Goal: Obtain resource: Download file/media

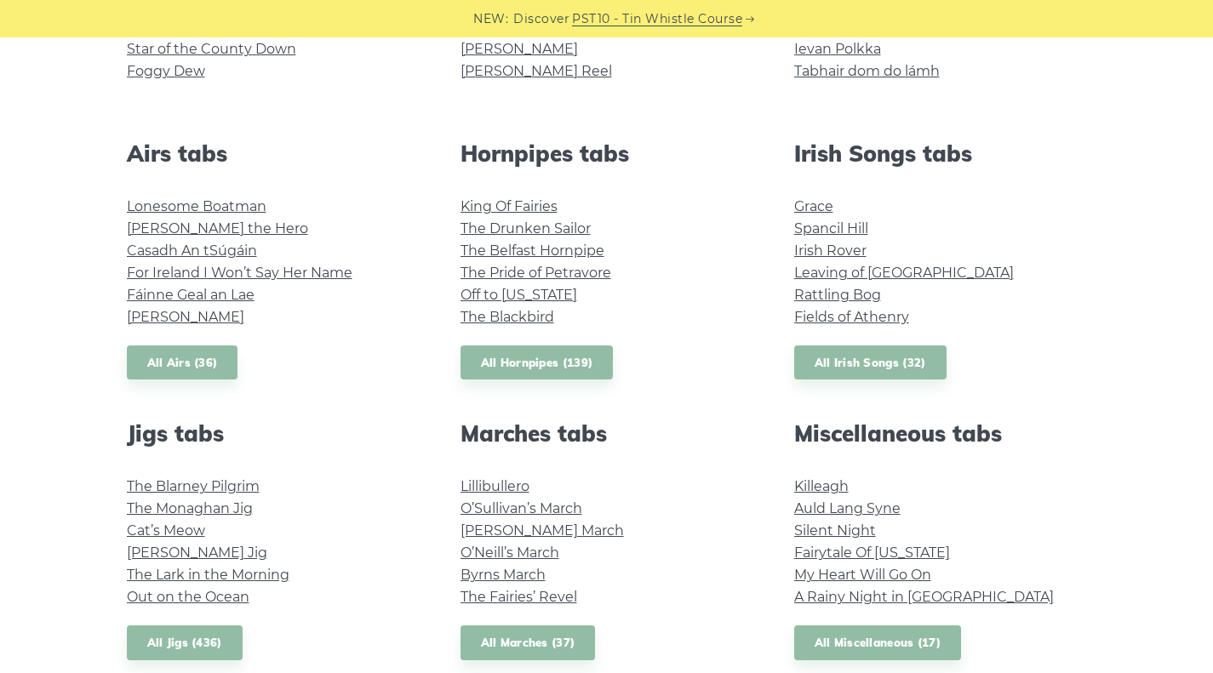
scroll to position [592, 0]
click at [826, 491] on link "Killeagh" at bounding box center [821, 487] width 54 height 16
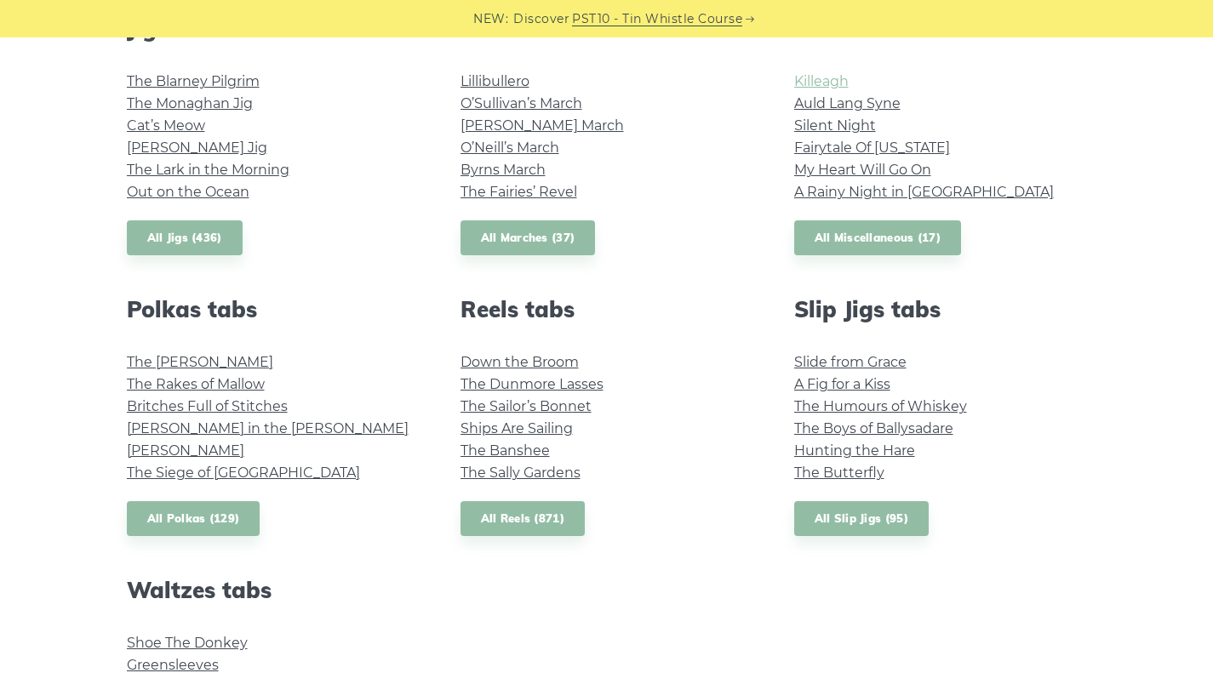
scroll to position [1007, 0]
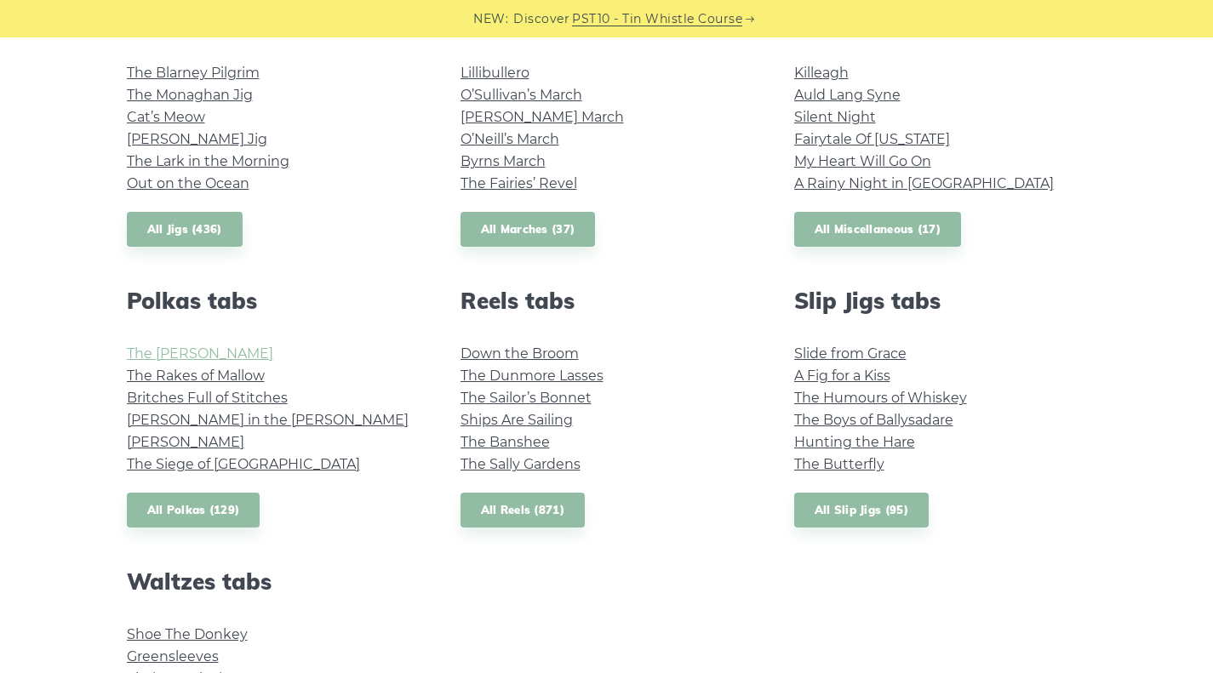
click at [206, 356] on link "The Kerry Polka" at bounding box center [200, 353] width 146 height 16
click at [145, 382] on link "The Rakes of Mallow" at bounding box center [196, 376] width 138 height 16
click at [148, 403] on link "Britches Full of Stitches" at bounding box center [207, 398] width 161 height 16
click at [157, 359] on link "The [PERSON_NAME]" at bounding box center [200, 353] width 146 height 16
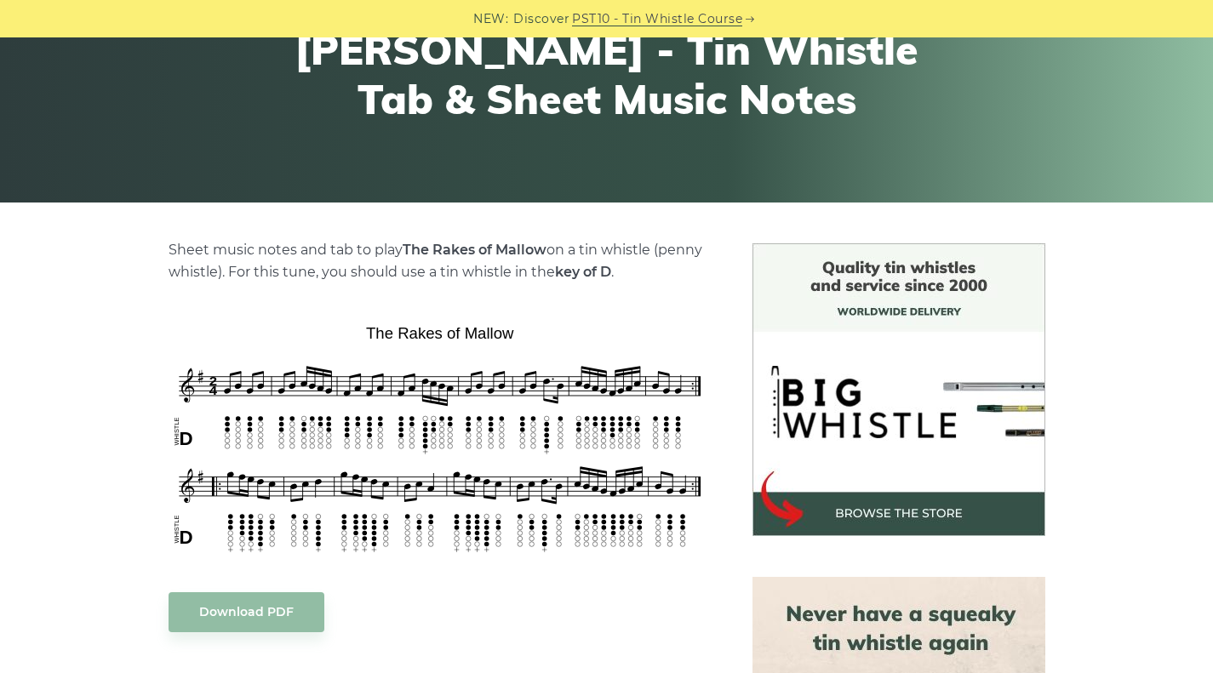
scroll to position [243, 0]
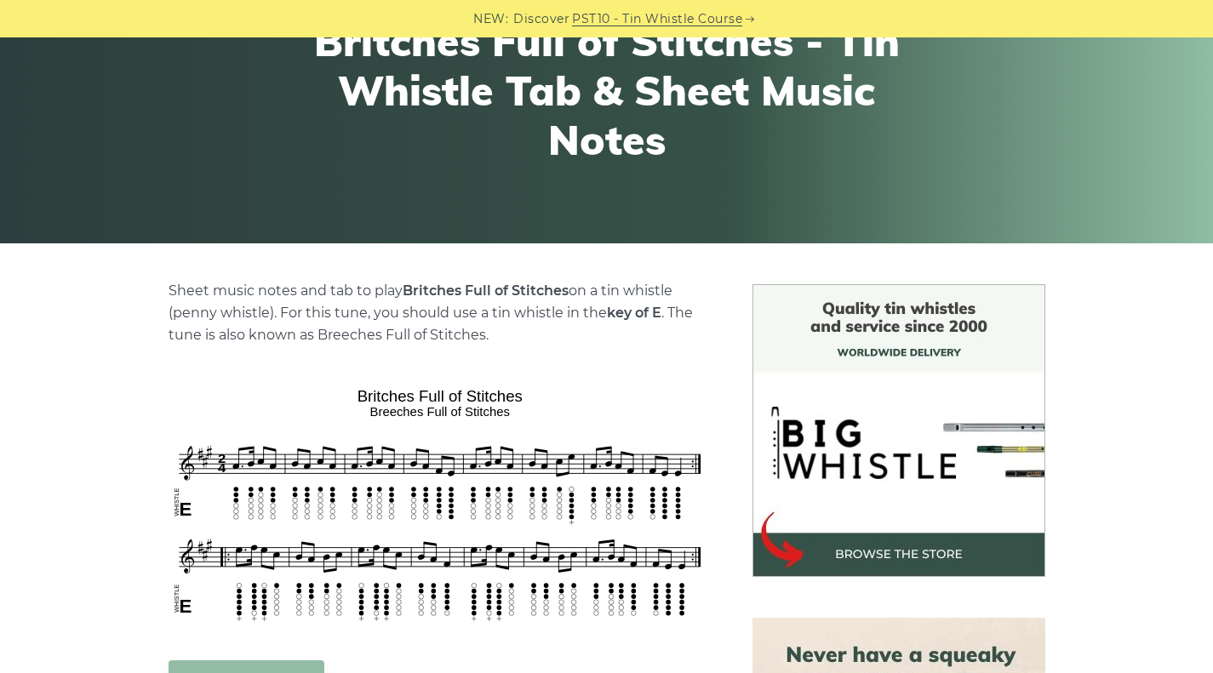
scroll to position [204, 0]
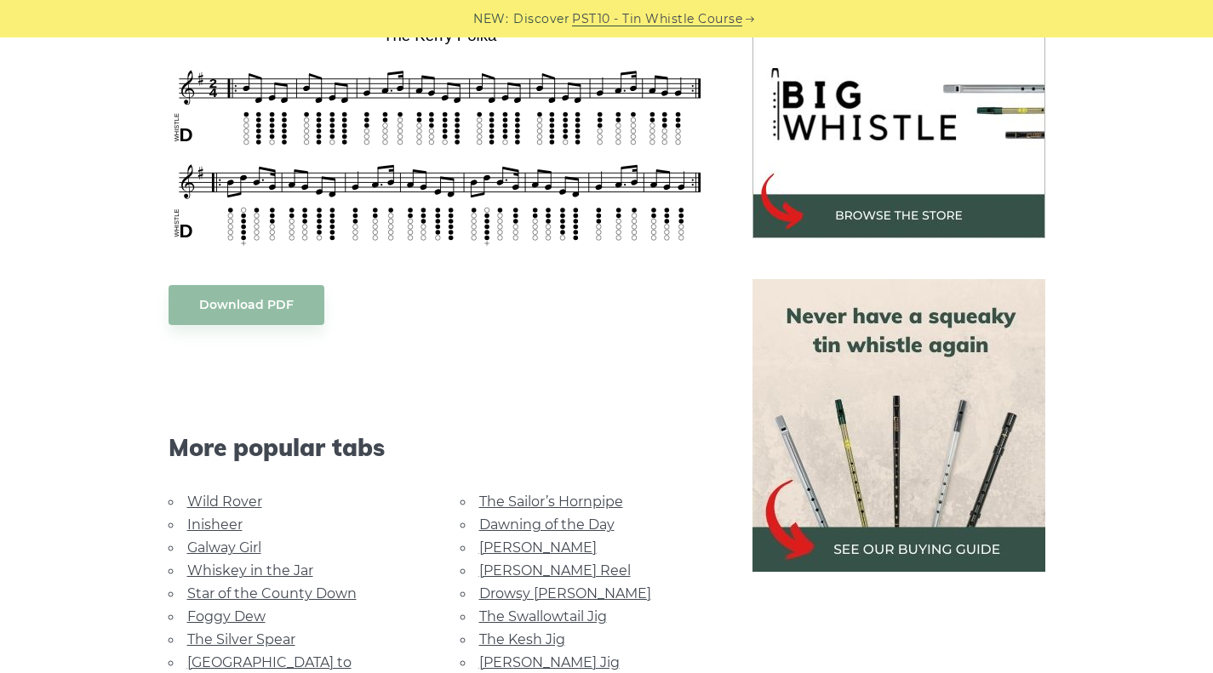
scroll to position [542, 0]
click at [201, 309] on body "NEW: Discover PST10 - Tin Whistle Course Lessons Fingering Charts Tabs & Notes …" at bounding box center [606, 669] width 1213 height 2423
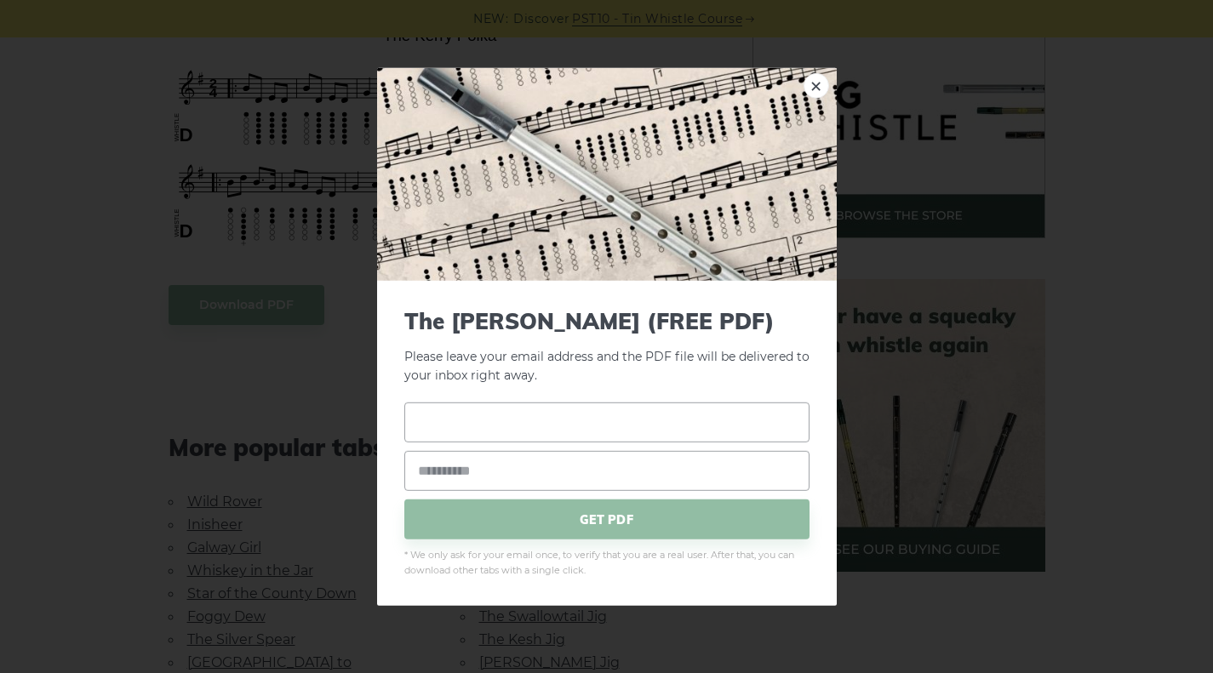
click at [727, 429] on input "text" at bounding box center [606, 423] width 405 height 40
type input "******"
click at [660, 468] on input "email" at bounding box center [606, 471] width 405 height 40
type input "**********"
click at [730, 517] on span "GET PDF" at bounding box center [606, 520] width 405 height 40
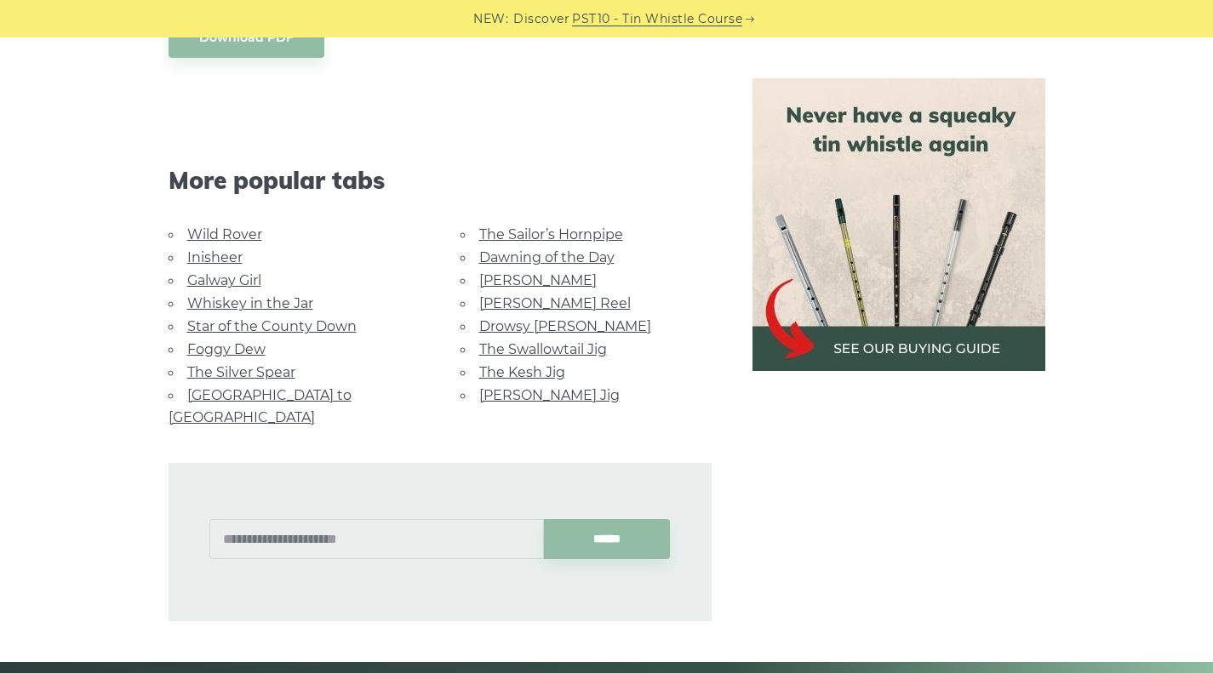
scroll to position [800, 0]
